Goal: Transaction & Acquisition: Purchase product/service

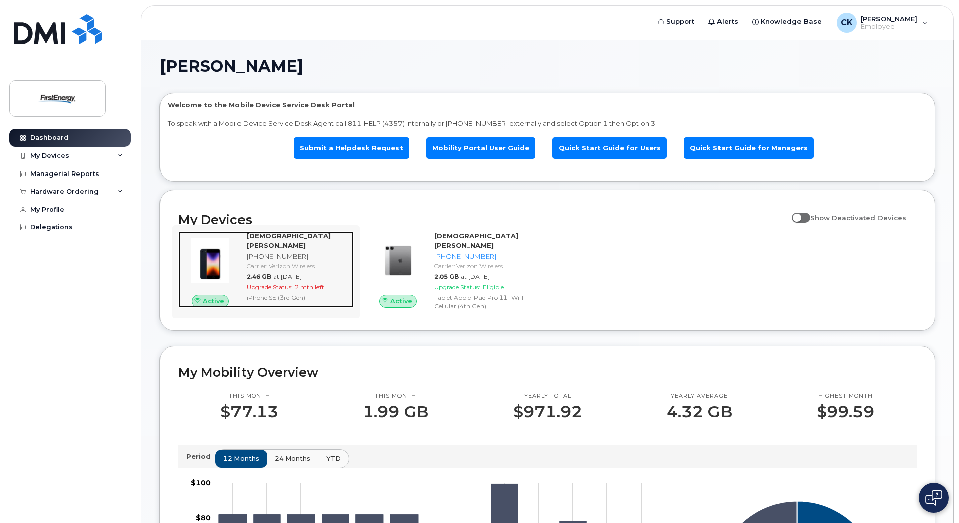
click at [302, 283] on span "2 mth left" at bounding box center [309, 287] width 29 height 8
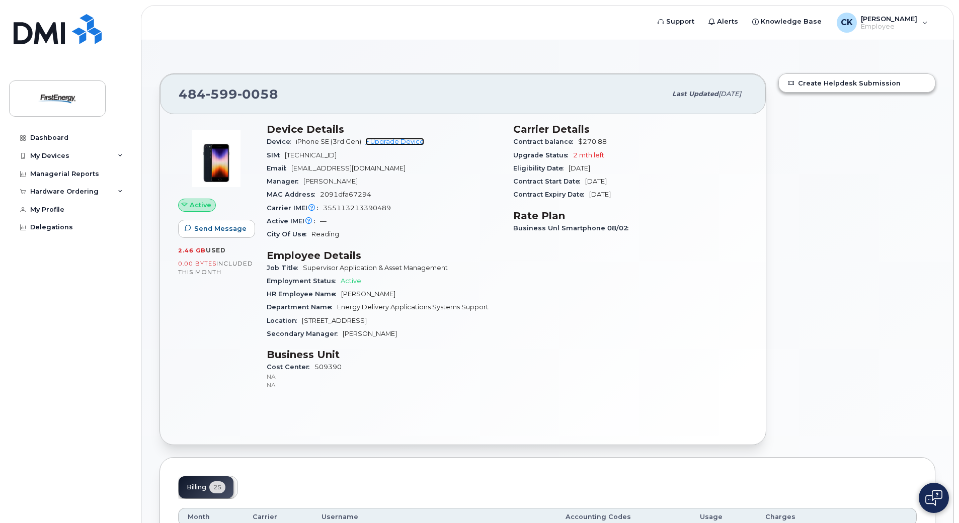
click at [403, 142] on link "+ Upgrade Device" at bounding box center [394, 142] width 59 height 8
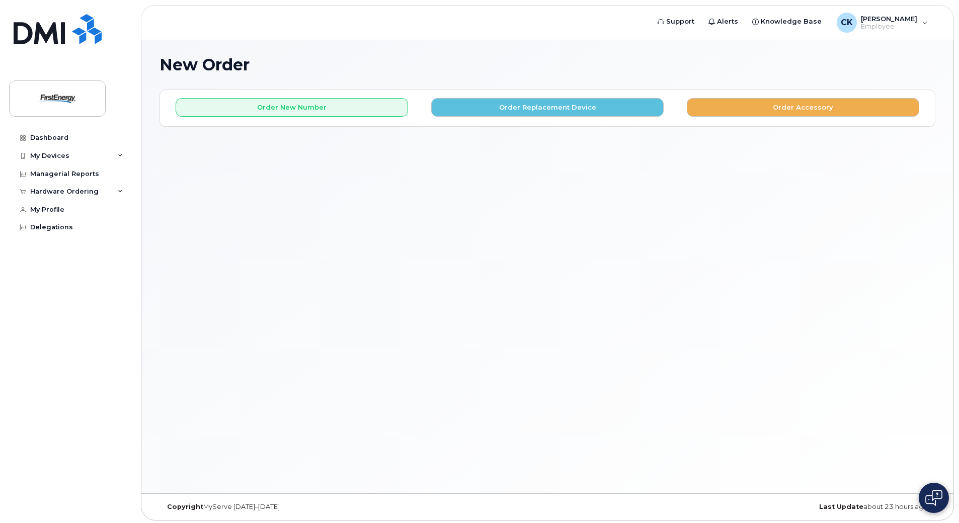
scroll to position [5, 0]
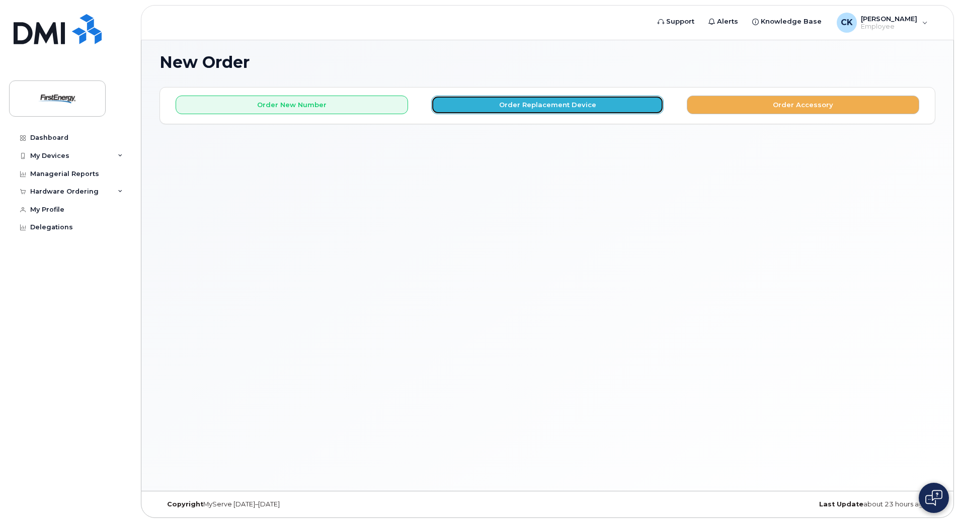
click at [593, 99] on button "Order Replacement Device" at bounding box center [547, 105] width 232 height 19
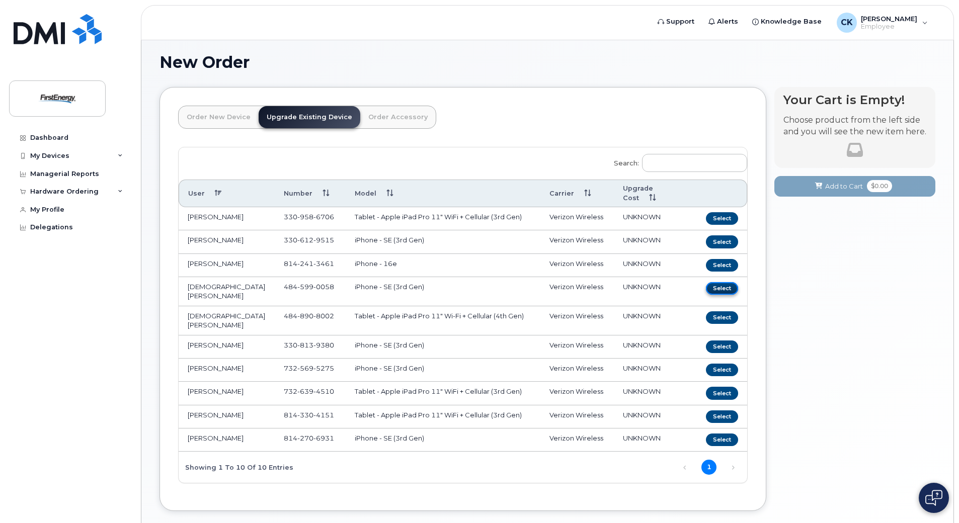
click at [726, 282] on button "Select" at bounding box center [722, 288] width 32 height 13
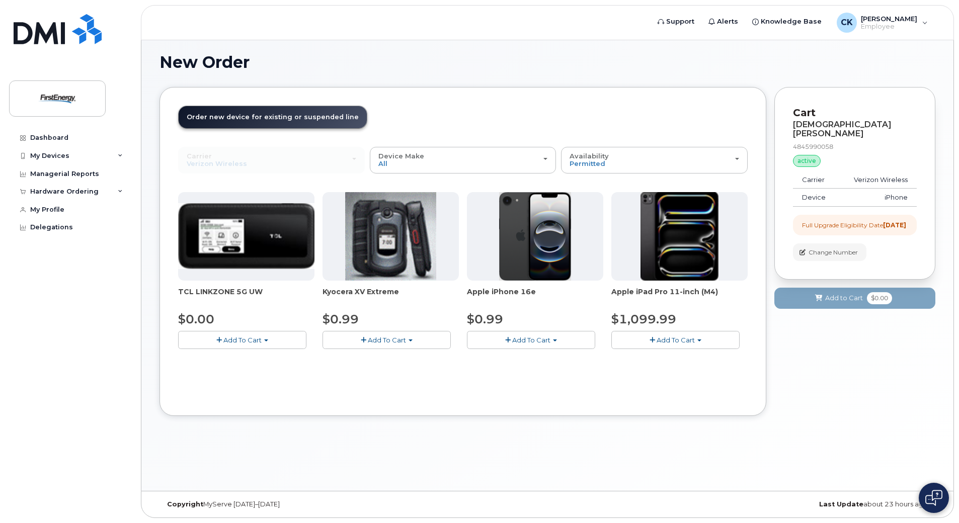
click at [505, 338] on span "button" at bounding box center [508, 340] width 6 height 7
click at [537, 340] on span "Add To Cart" at bounding box center [531, 340] width 38 height 8
click at [528, 340] on span "Add To Cart" at bounding box center [531, 340] width 38 height 8
click at [505, 339] on span "button" at bounding box center [508, 340] width 6 height 7
click at [505, 340] on span "button" at bounding box center [508, 340] width 6 height 7
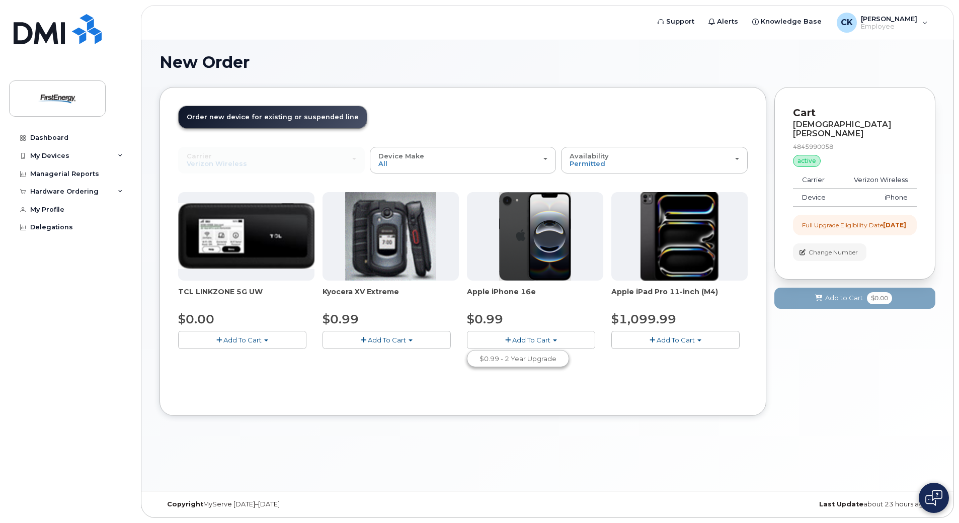
click at [542, 339] on span "Add To Cart" at bounding box center [531, 340] width 38 height 8
click at [366, 337] on button "Add To Cart" at bounding box center [387, 340] width 128 height 18
click at [429, 337] on button "Add To Cart" at bounding box center [387, 340] width 128 height 18
click at [492, 336] on button "Add To Cart" at bounding box center [531, 340] width 128 height 18
click at [514, 337] on span "Add To Cart" at bounding box center [531, 340] width 38 height 8
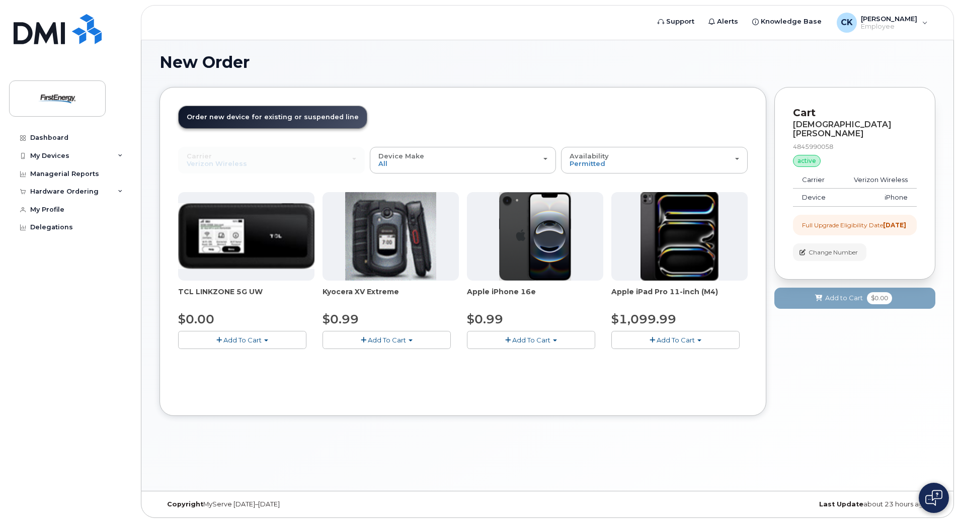
click at [557, 339] on button "Add To Cart" at bounding box center [531, 340] width 128 height 18
click at [792, 375] on div "Your Cart is Empty! Choose product from the left side and you will see the new …" at bounding box center [854, 259] width 161 height 344
